Goal: Transaction & Acquisition: Purchase product/service

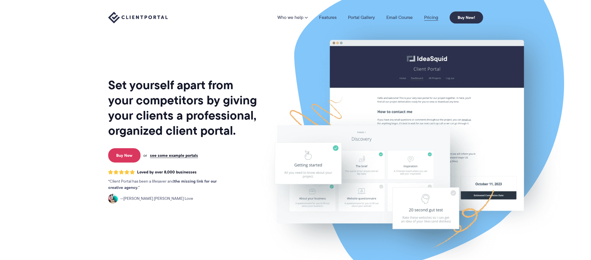
click at [431, 18] on link "Pricing" at bounding box center [431, 17] width 14 height 5
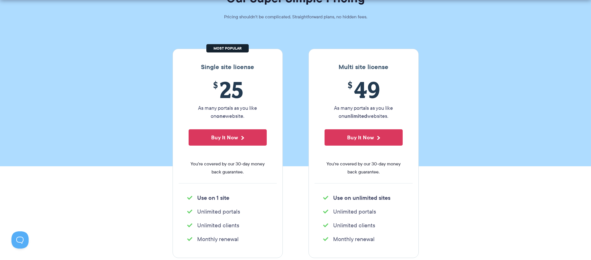
scroll to position [67, 0]
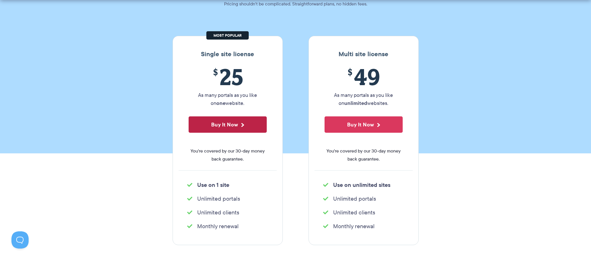
click at [232, 126] on button "Buy It Now" at bounding box center [228, 124] width 78 height 16
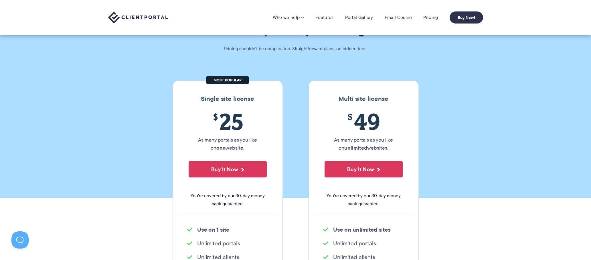
scroll to position [0, 0]
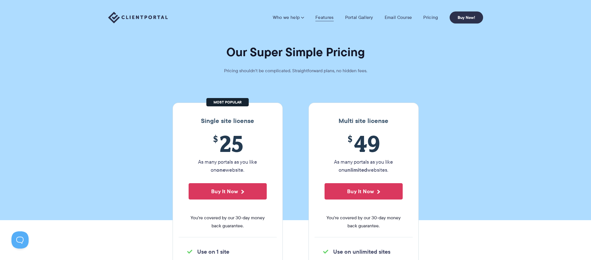
click at [325, 18] on link "Features" at bounding box center [324, 18] width 18 height 6
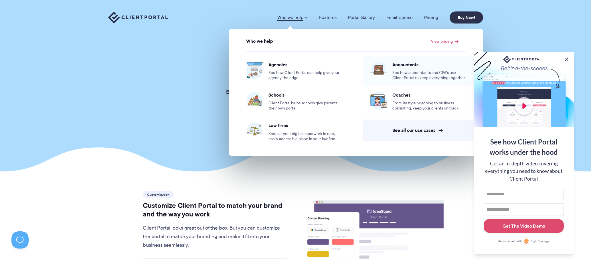
click at [404, 68] on div "Accountants See how accountants and CPA’s use Client Portal to keep everything …" at bounding box center [429, 71] width 74 height 19
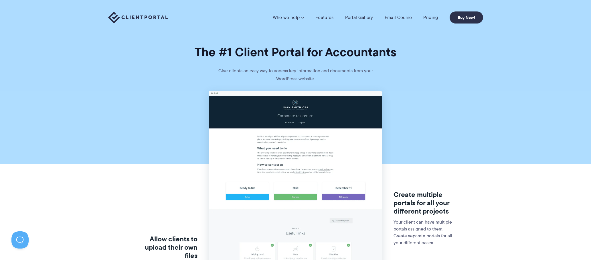
click at [394, 18] on link "Email Course" at bounding box center [398, 18] width 27 height 6
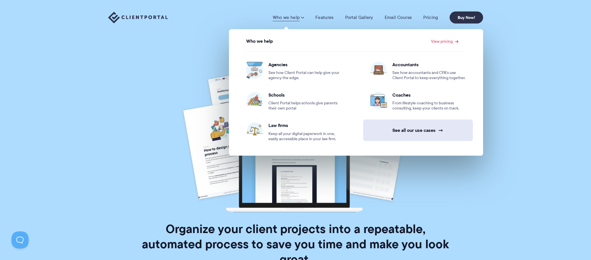
click at [416, 130] on link "See all our use cases →" at bounding box center [418, 129] width 110 height 21
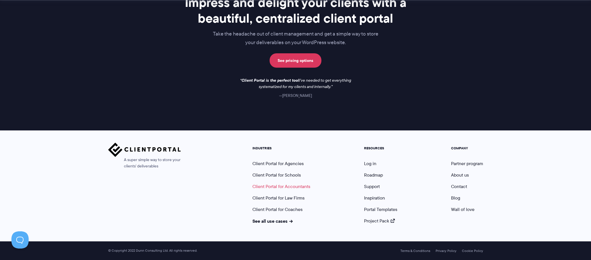
click at [301, 186] on link "Client Portal for Accountants" at bounding box center [281, 186] width 58 height 7
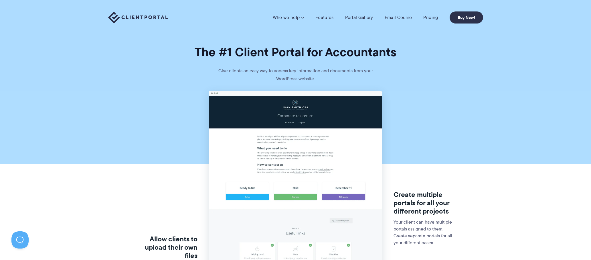
click at [428, 15] on link "Pricing" at bounding box center [430, 18] width 15 height 6
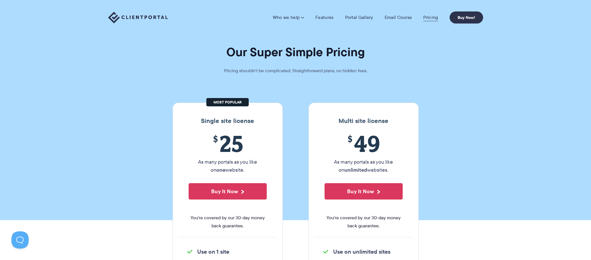
click at [431, 18] on link "Pricing" at bounding box center [430, 18] width 15 height 6
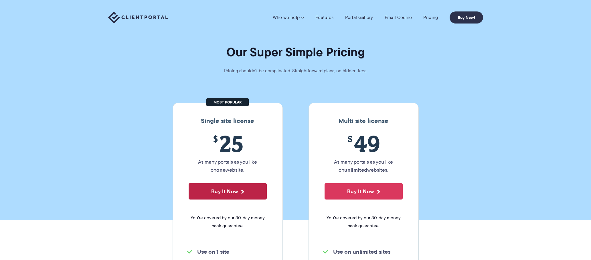
click at [238, 189] on button "Buy It Now" at bounding box center [228, 191] width 78 height 16
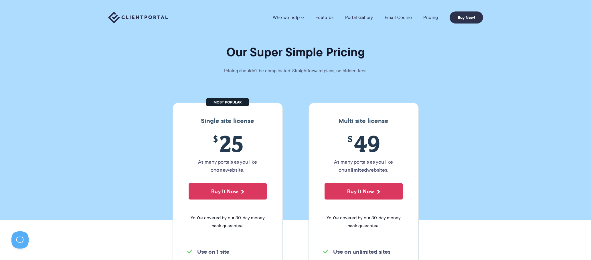
click at [486, 90] on section "Our Super Simple Pricing Pricing shouldn't be complicated. Straightforward plan…" at bounding box center [295, 110] width 591 height 220
